Goal: Answer question/provide support

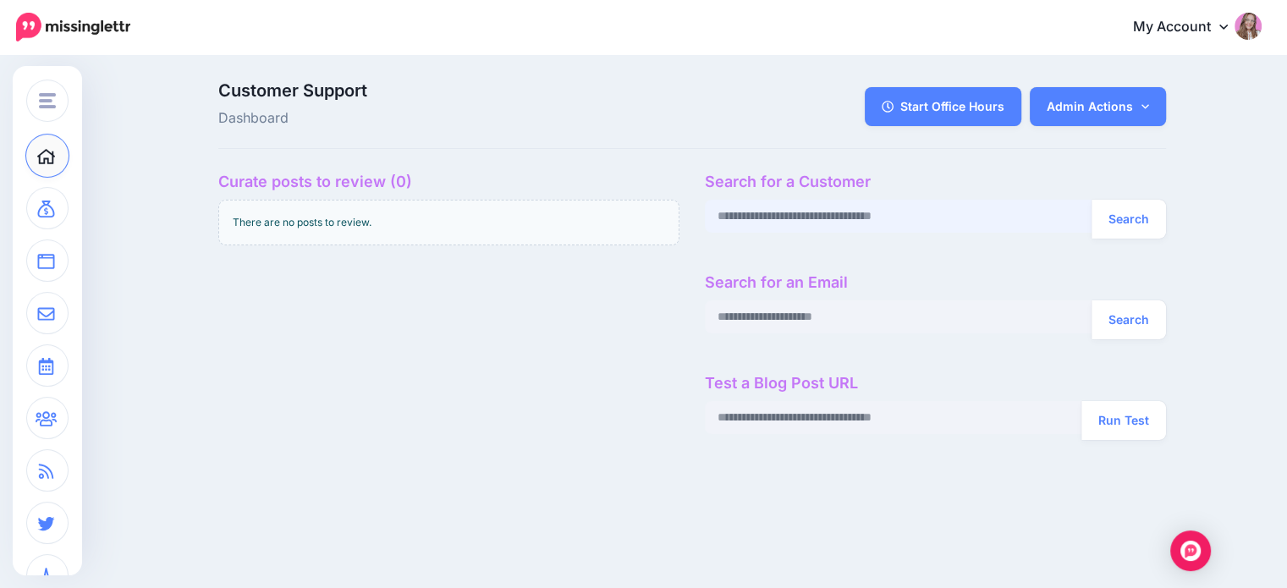
click at [765, 221] on input "text" at bounding box center [899, 216] width 388 height 33
paste input "**********"
type input "**********"
click at [1091, 200] on button "Search" at bounding box center [1128, 219] width 74 height 39
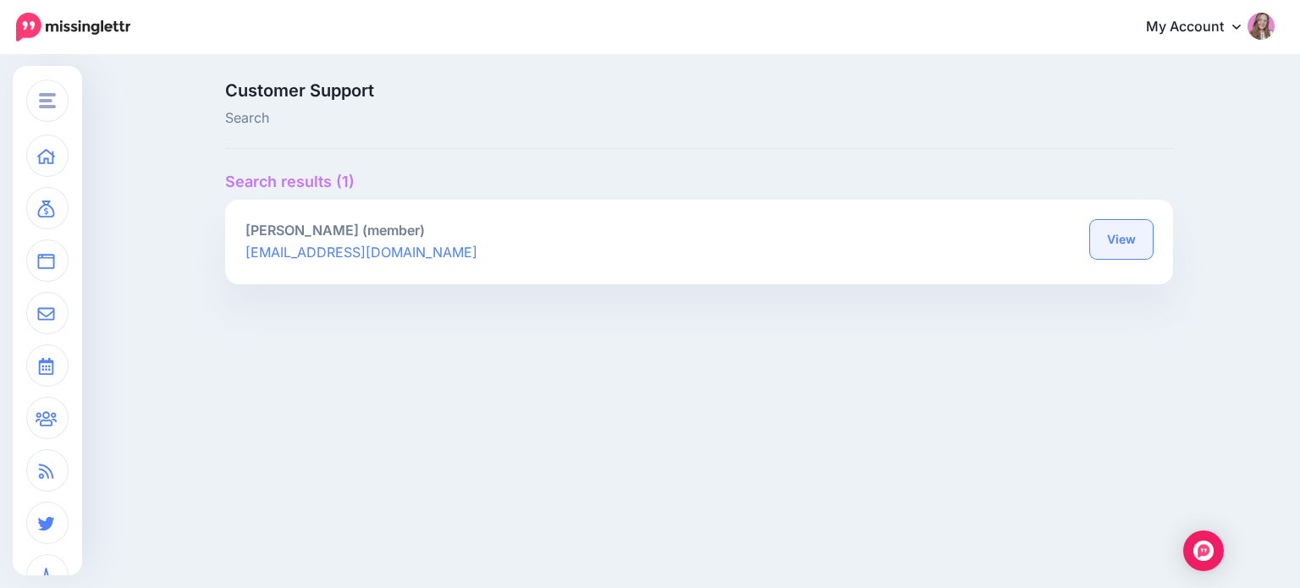
click at [1141, 241] on link "View" at bounding box center [1121, 239] width 63 height 39
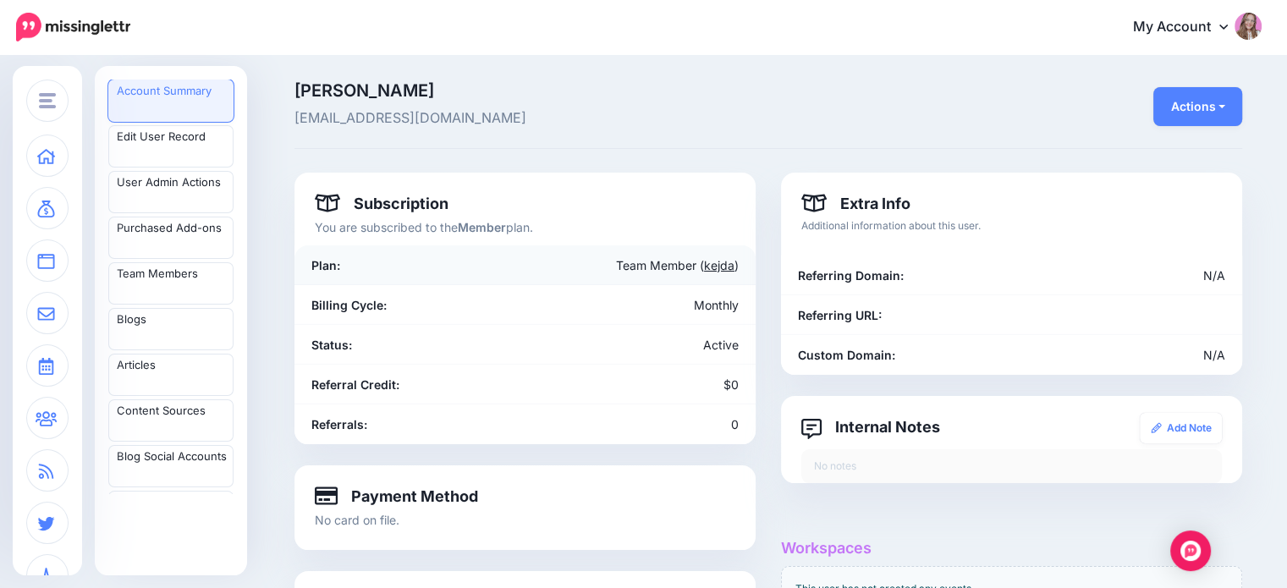
click at [729, 261] on link "kejda" at bounding box center [719, 265] width 30 height 14
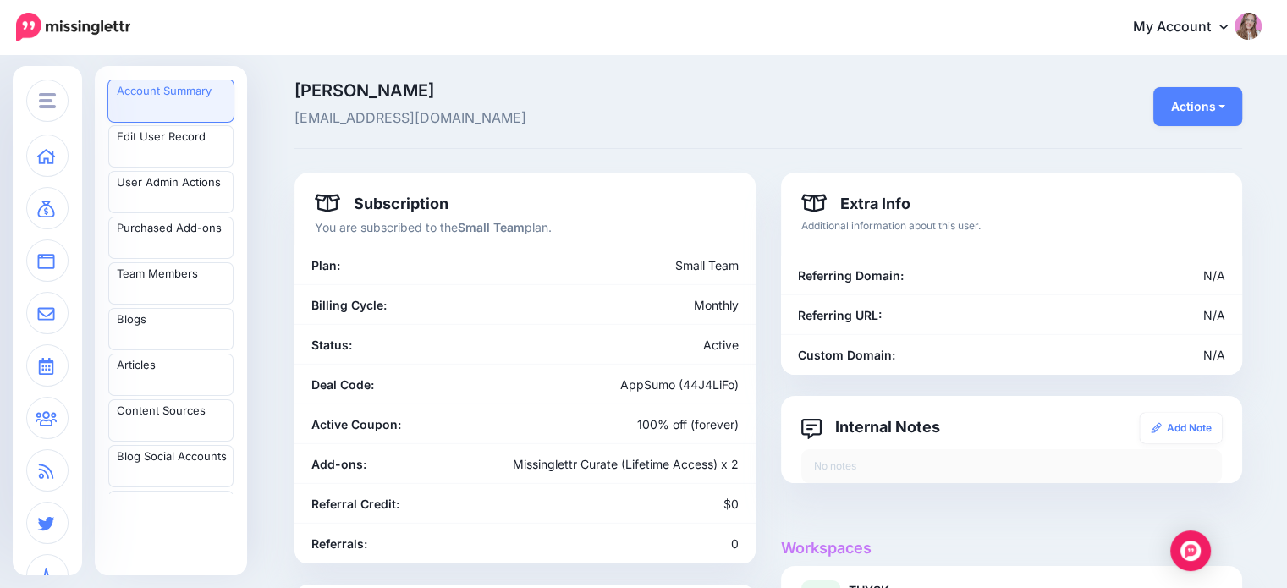
scroll to position [278, 0]
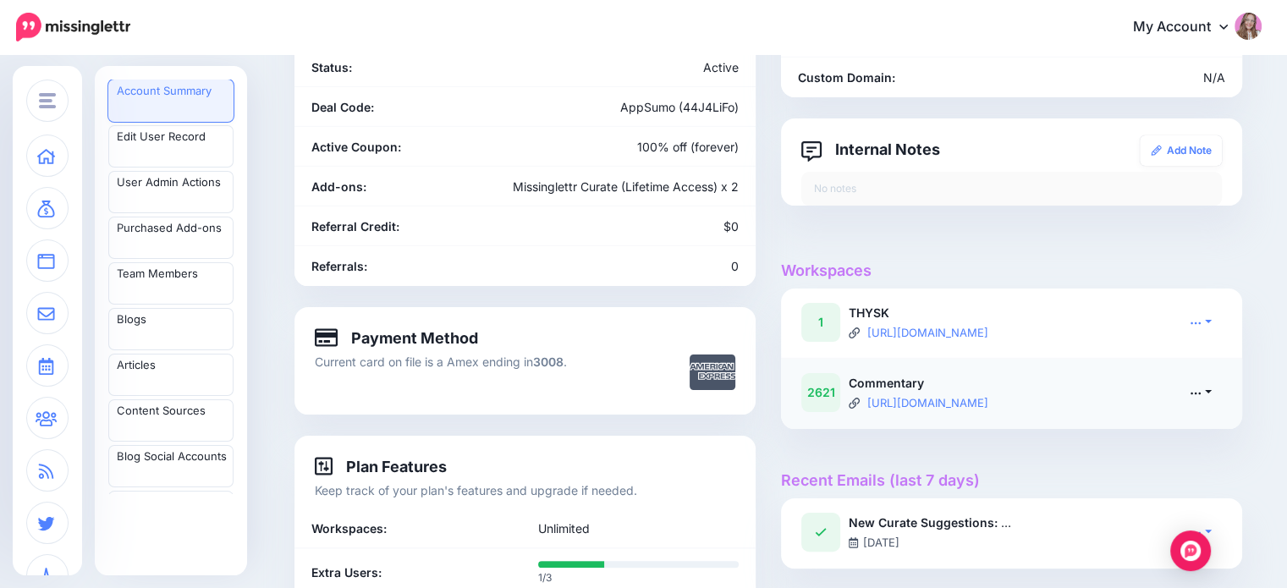
click at [1212, 396] on link at bounding box center [1200, 392] width 42 height 25
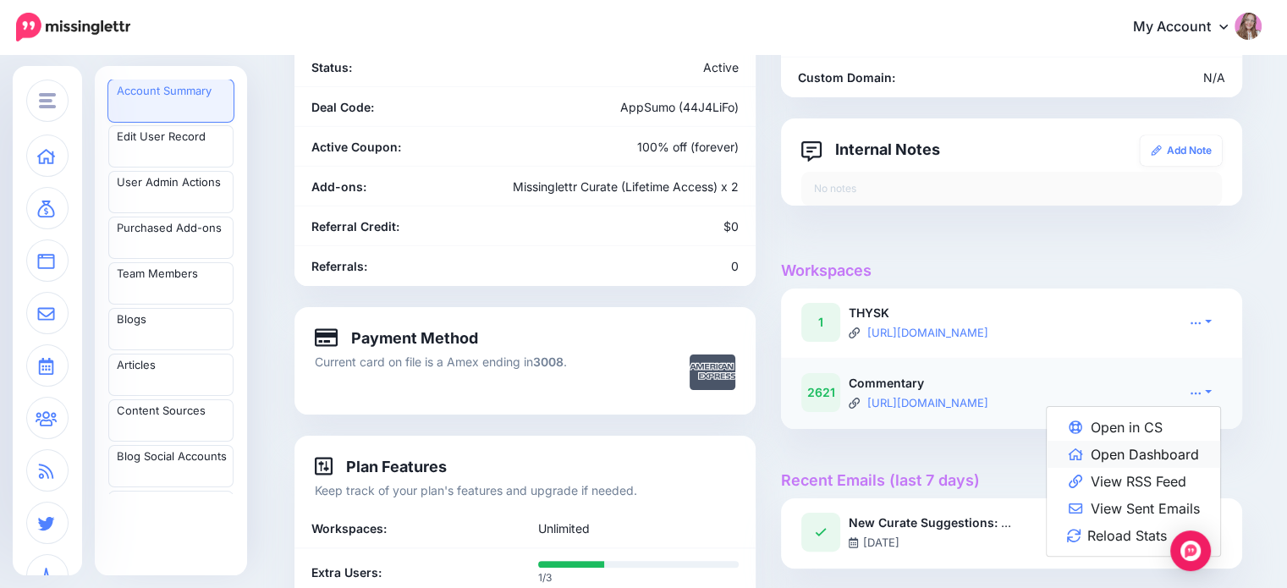
click at [1151, 449] on link "Open Dashboard" at bounding box center [1133, 454] width 173 height 27
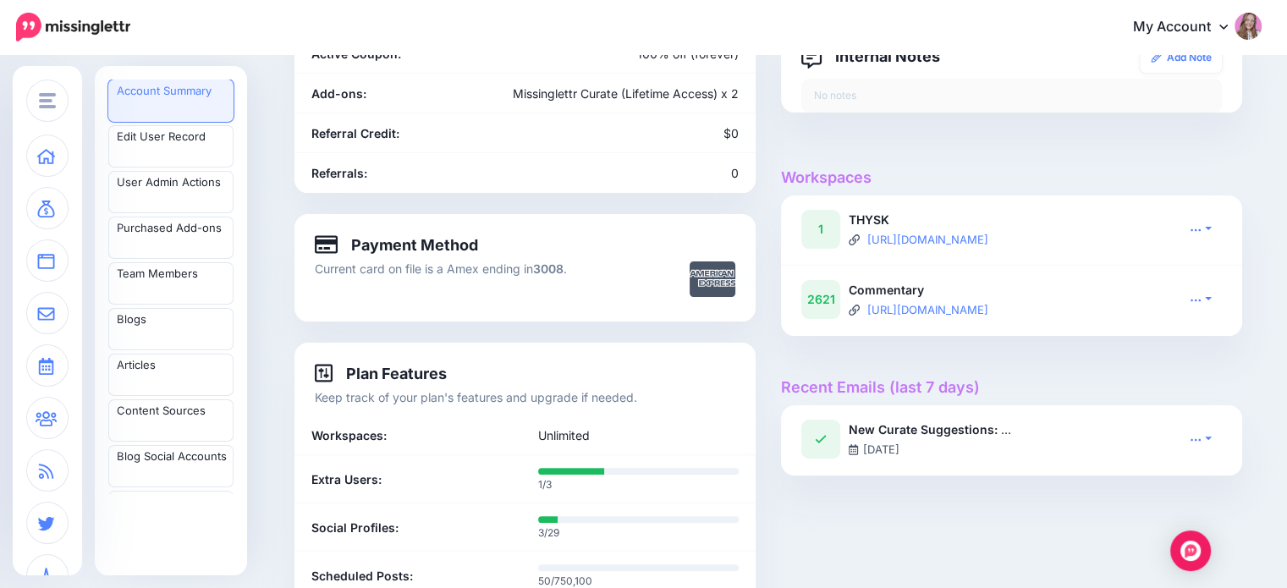
scroll to position [371, 0]
click at [1201, 299] on icon at bounding box center [1196, 299] width 12 height 12
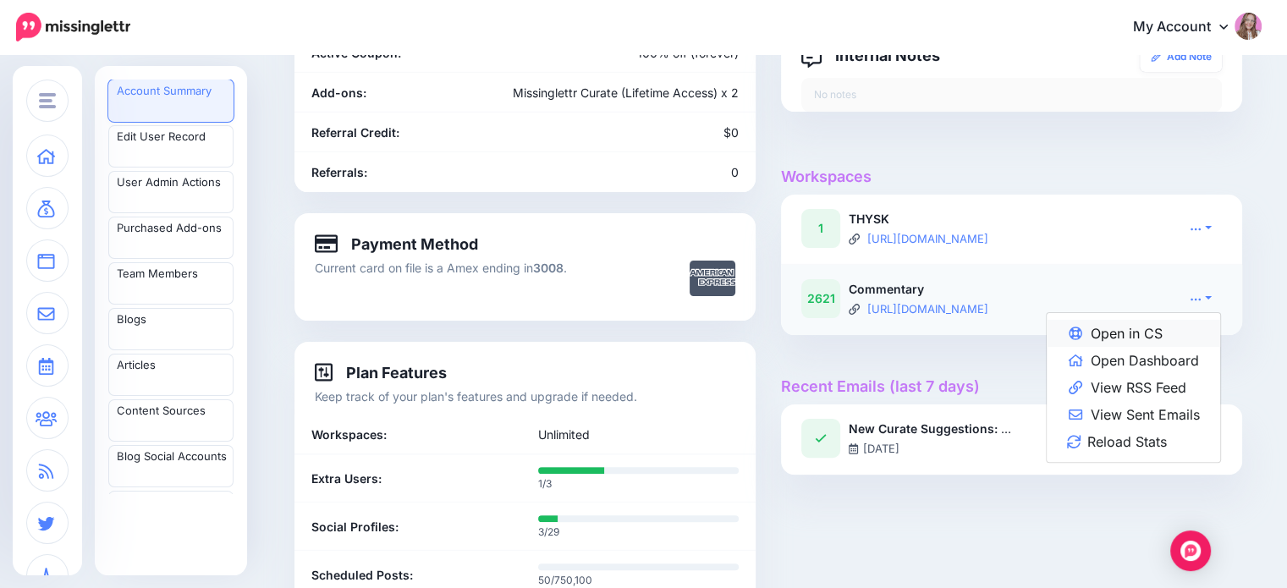
click at [1169, 327] on link "Open in CS" at bounding box center [1133, 333] width 173 height 27
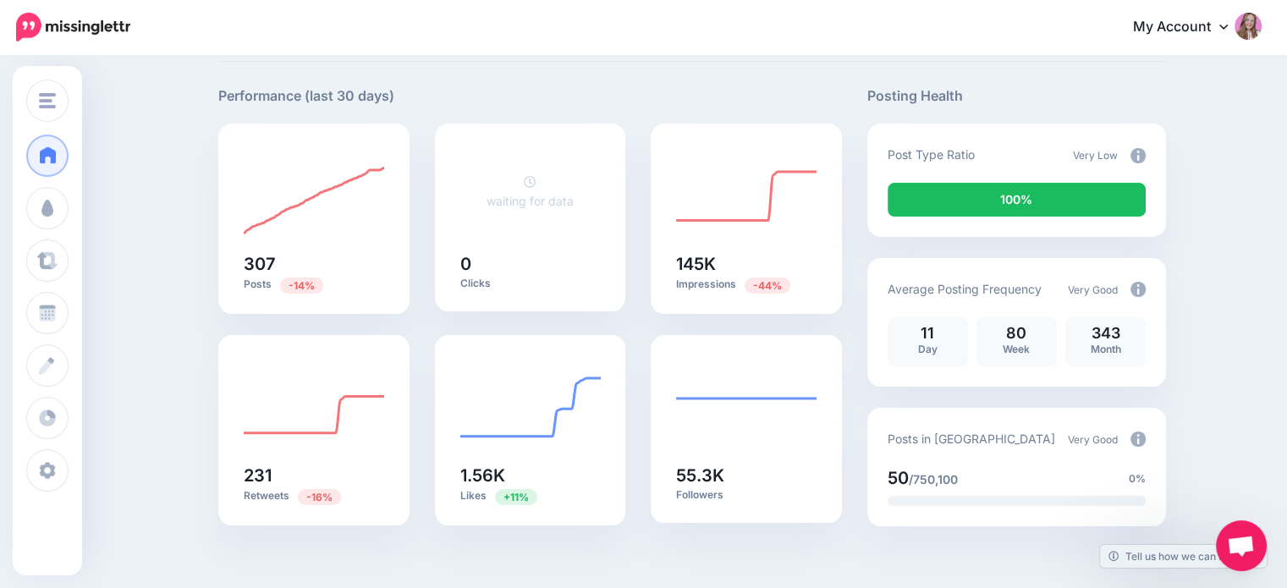
scroll to position [90, 0]
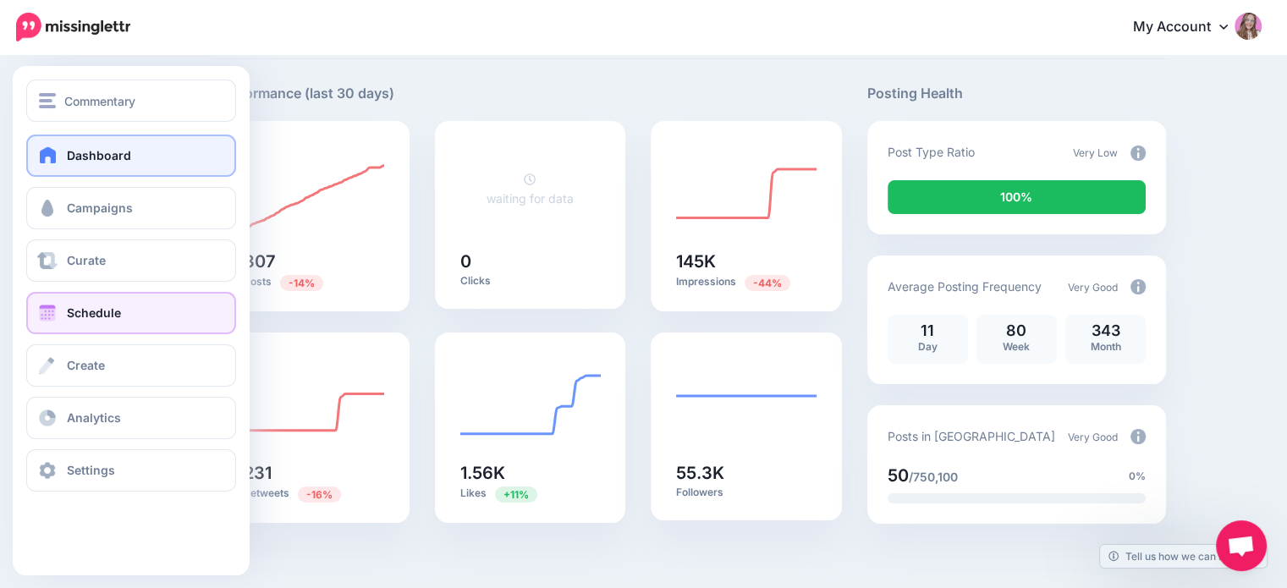
click at [94, 303] on link "Schedule" at bounding box center [131, 313] width 210 height 42
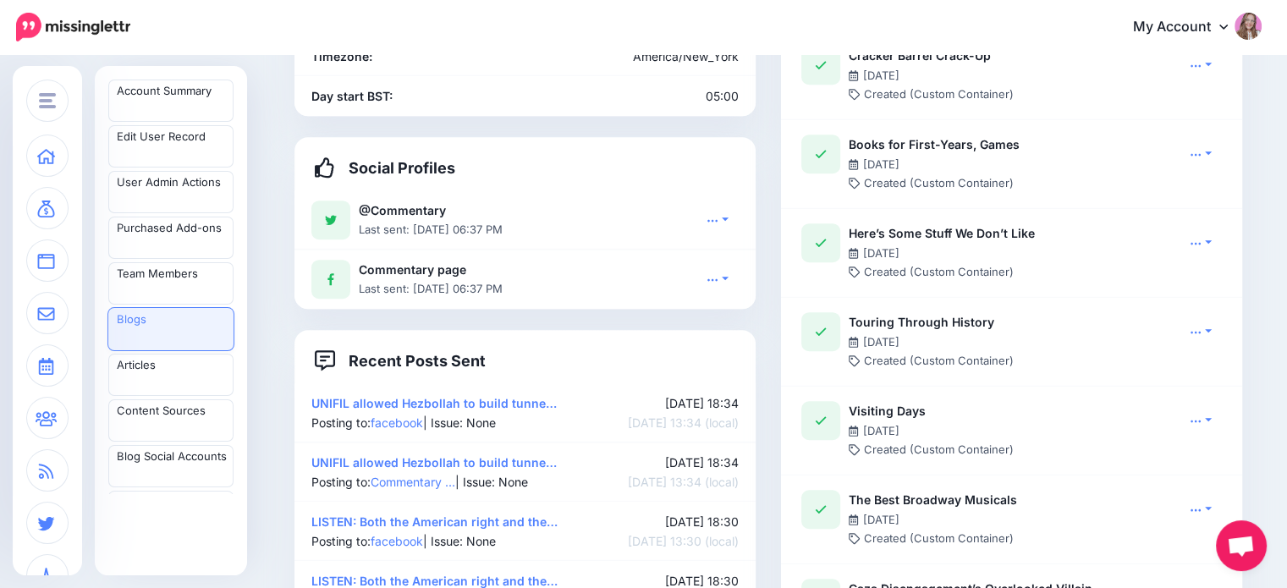
scroll to position [1156, 0]
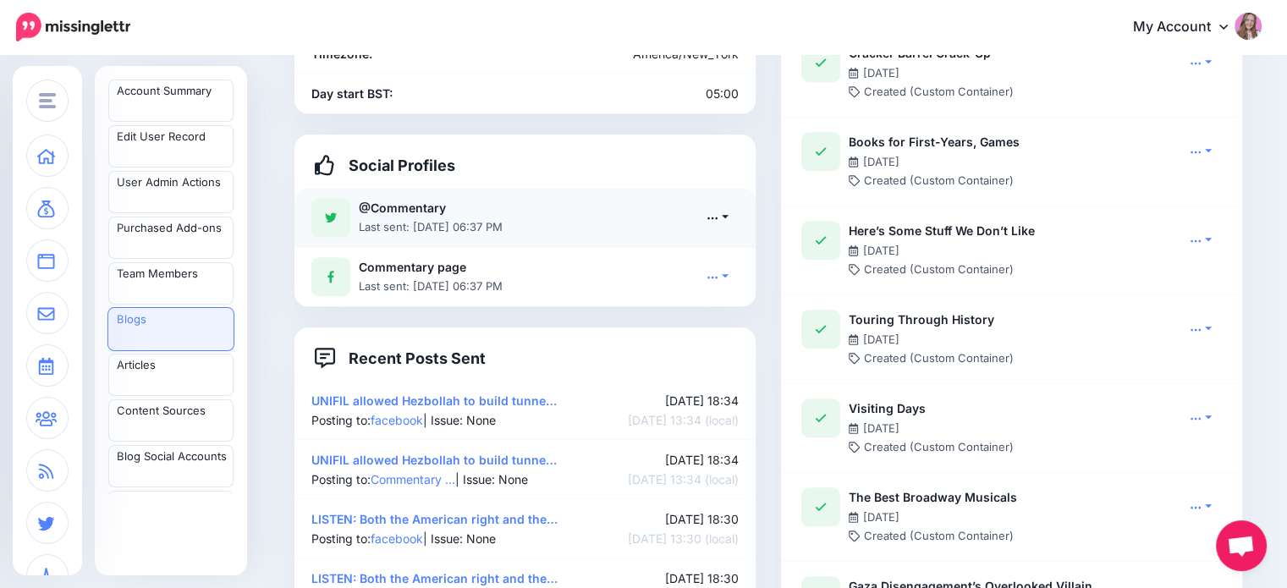
click at [718, 212] on icon at bounding box center [713, 218] width 12 height 12
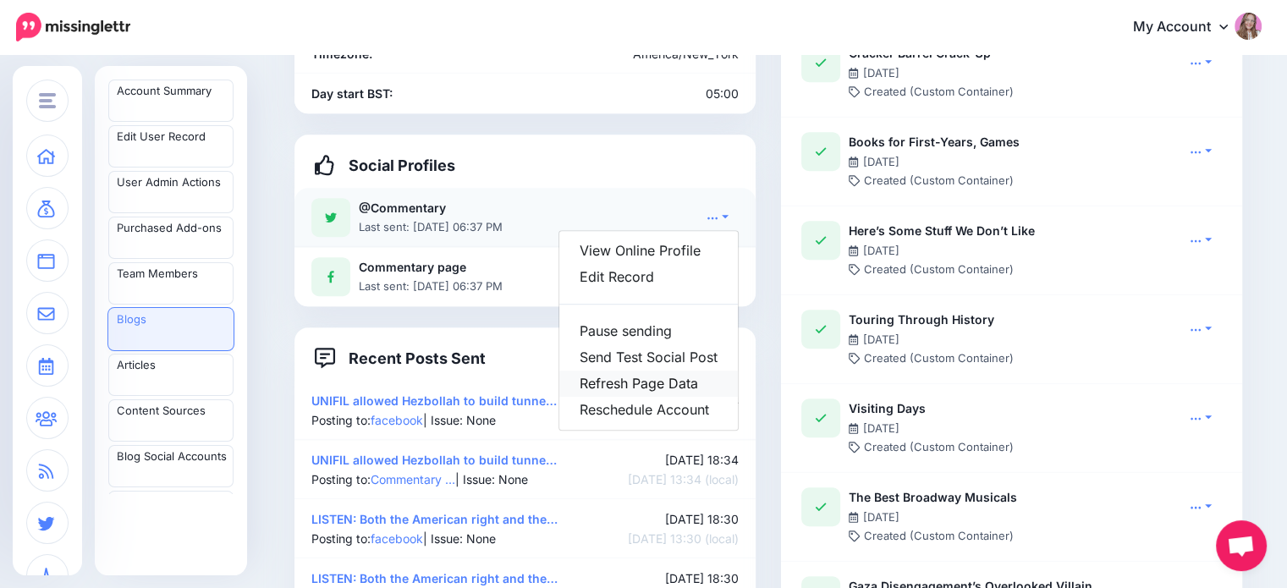
click at [664, 371] on link "Refresh Page Data" at bounding box center [648, 384] width 179 height 26
click at [276, 141] on div "kejda@me.com Commentary Blog Actions Edit Refresh RSS Refresh RSS (full) Re-gen…" at bounding box center [643, 464] width 1287 height 3126
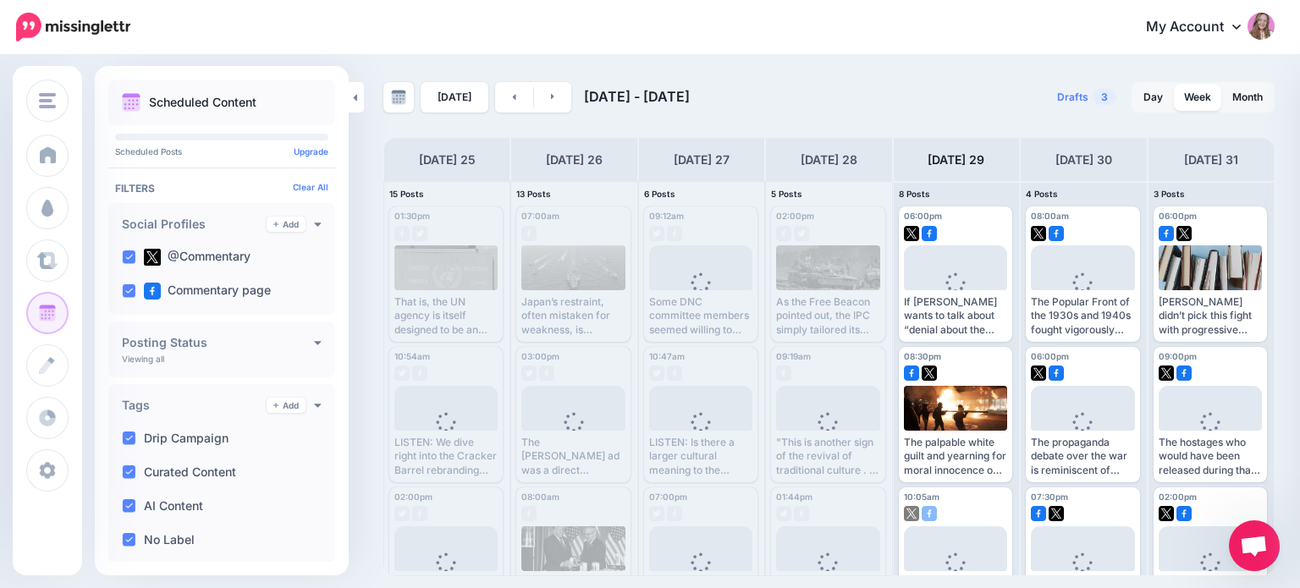
click at [610, 96] on span "[DATE] - [DATE]" at bounding box center [637, 96] width 106 height 17
click at [690, 93] on span "[DATE] - [DATE]" at bounding box center [637, 96] width 106 height 17
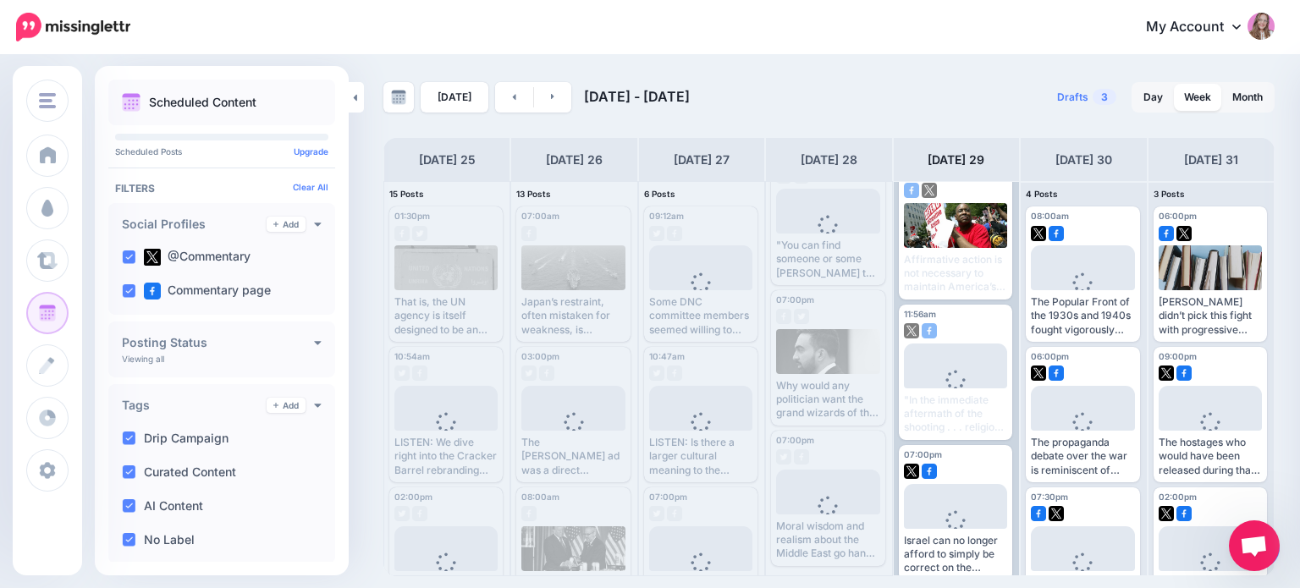
scroll to position [486, 0]
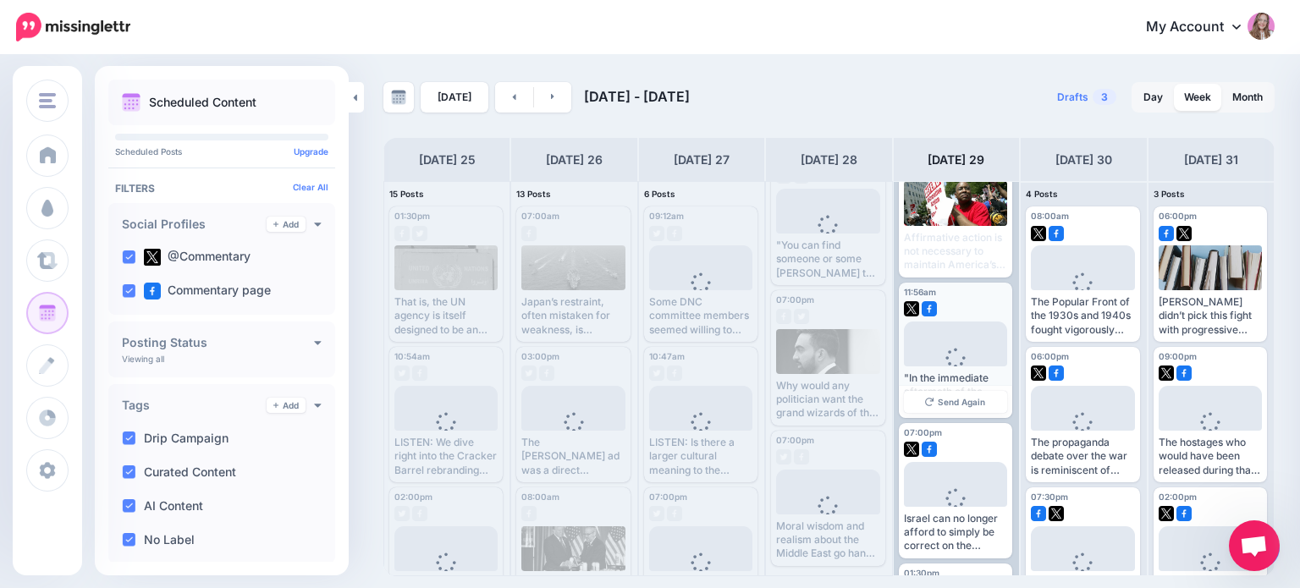
drag, startPoint x: 946, startPoint y: 361, endPoint x: 934, endPoint y: 362, distance: 11.9
click at [934, 362] on div "Loading" at bounding box center [955, 370] width 47 height 44
drag, startPoint x: 934, startPoint y: 362, endPoint x: 919, endPoint y: 407, distance: 47.4
click at [919, 407] on link "Send Again" at bounding box center [955, 402] width 103 height 22
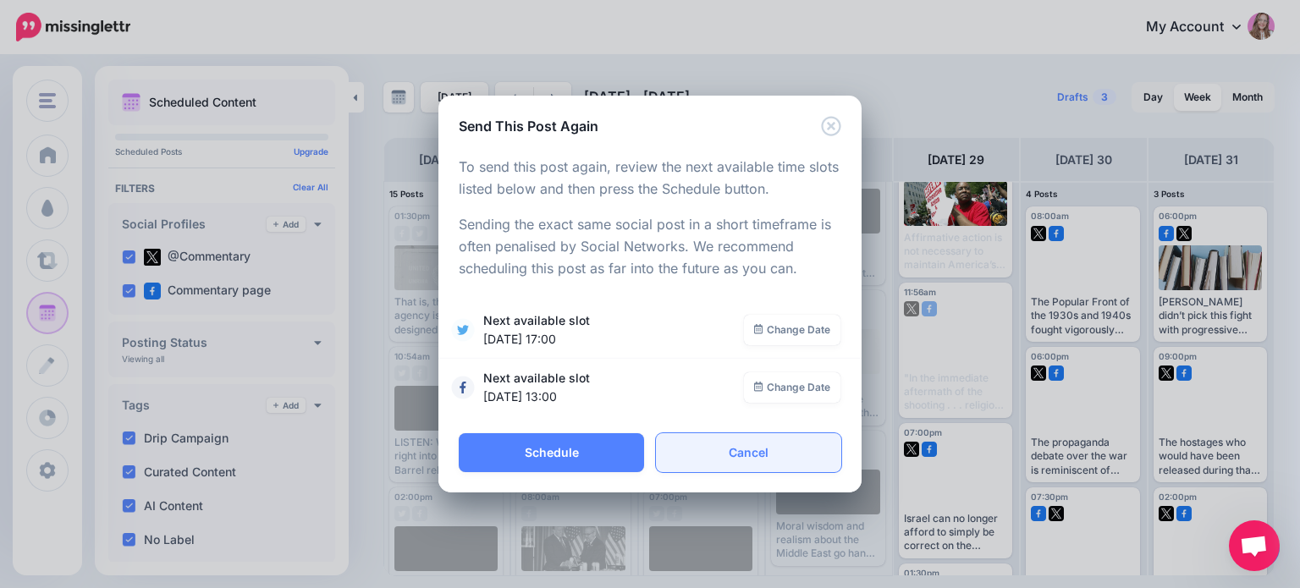
click at [729, 453] on link "Cancel" at bounding box center [748, 452] width 185 height 39
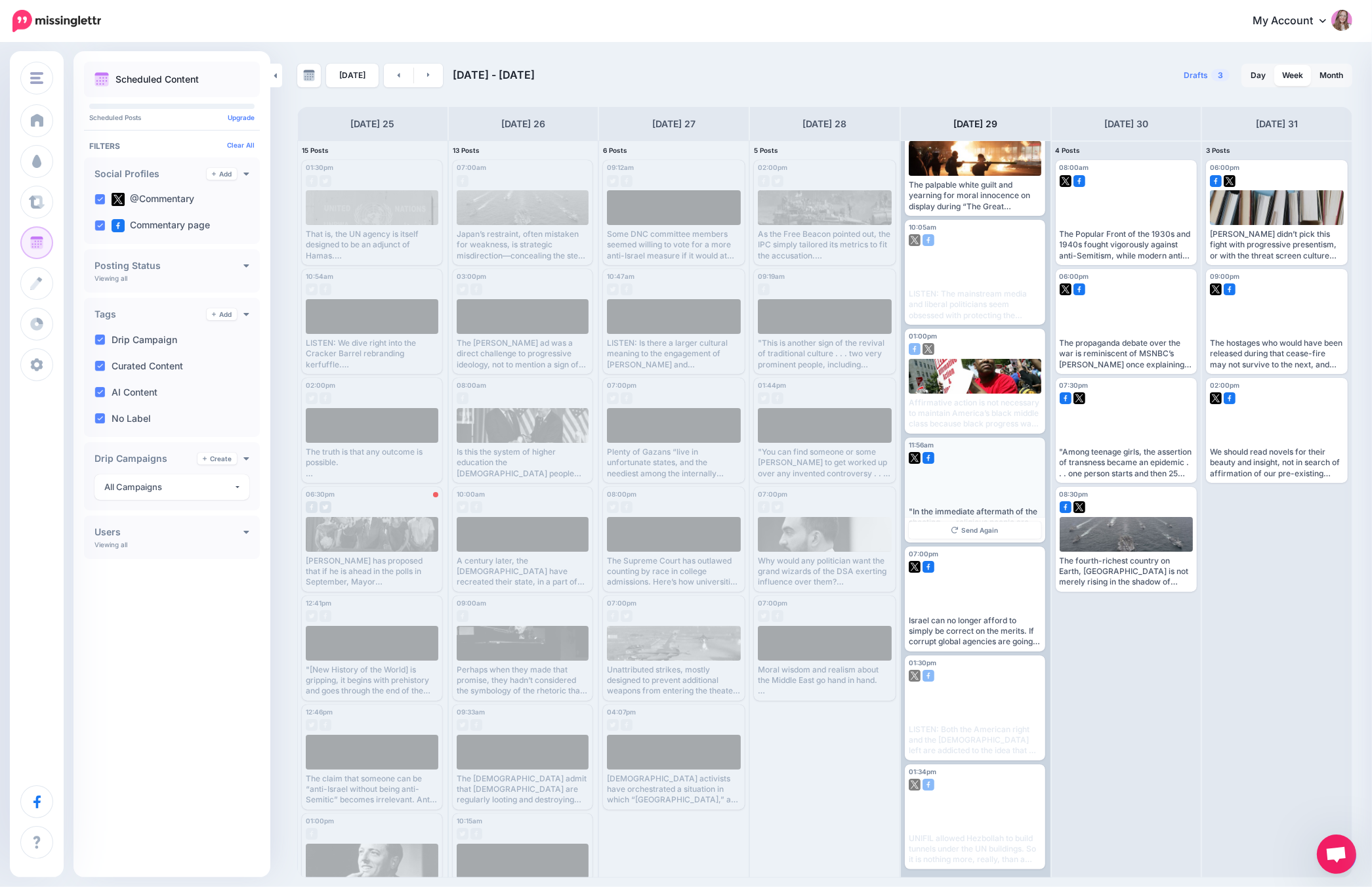
scroll to position [157, 0]
